Goal: Find specific page/section: Find specific page/section

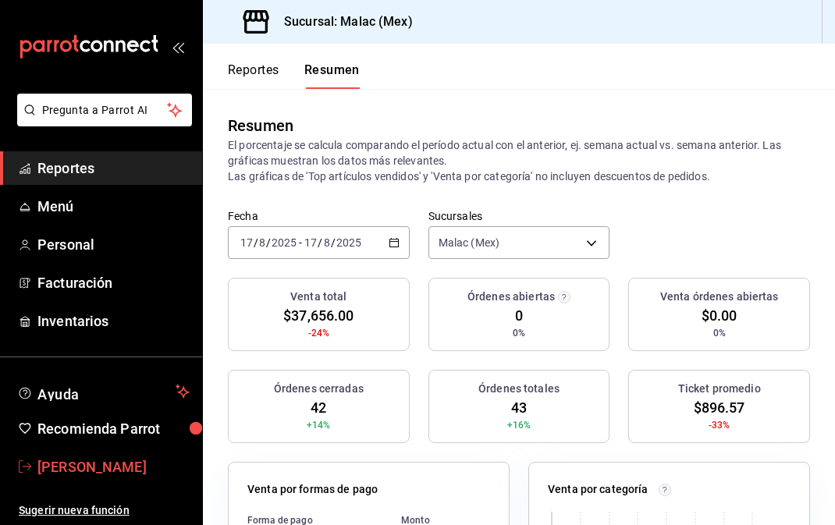
click at [106, 475] on span "[PERSON_NAME]" at bounding box center [113, 467] width 152 height 21
